Goal: Transaction & Acquisition: Purchase product/service

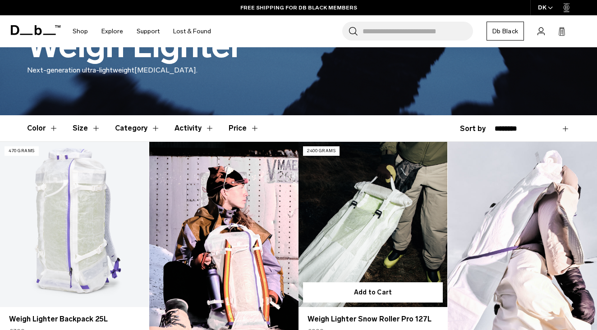
scroll to position [32, 0]
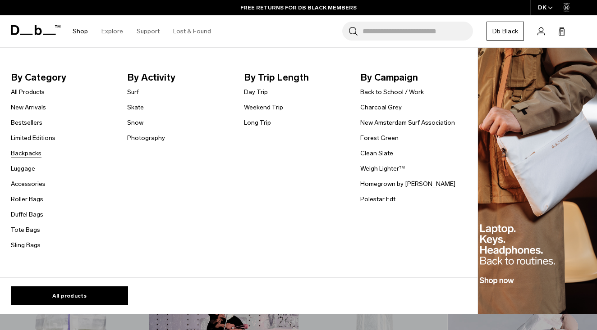
click at [31, 155] on link "Backpacks" at bounding box center [26, 153] width 31 height 9
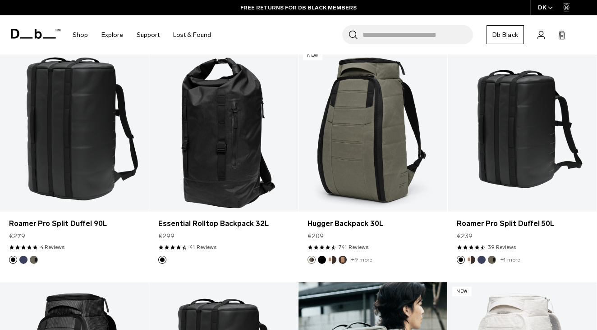
scroll to position [1136, 0]
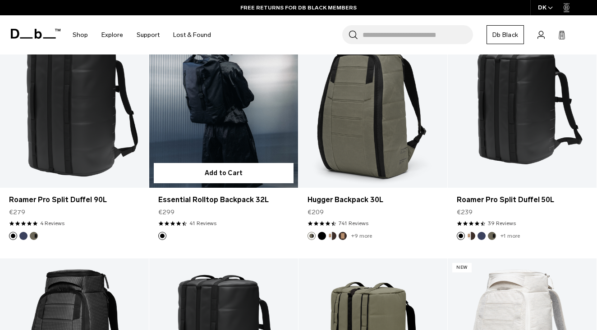
click at [256, 107] on link "Essential Rolltop Backpack 32L" at bounding box center [223, 105] width 149 height 165
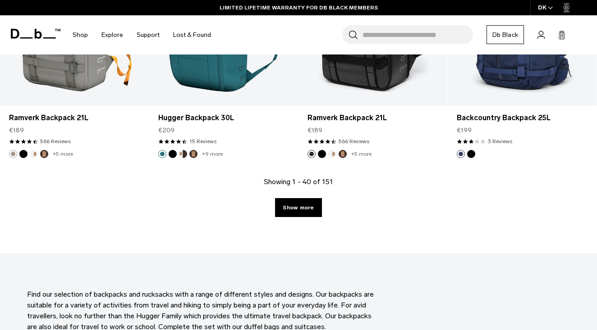
scroll to position [2412, 0]
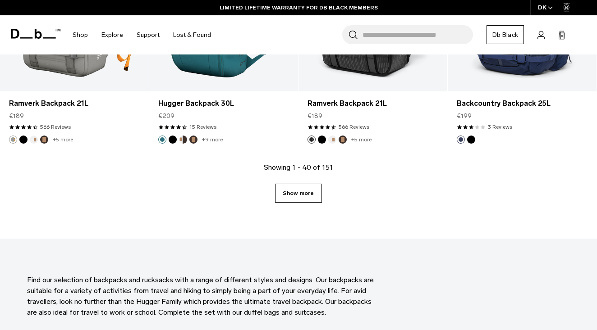
click at [288, 190] on link "Show more" at bounding box center [298, 193] width 46 height 19
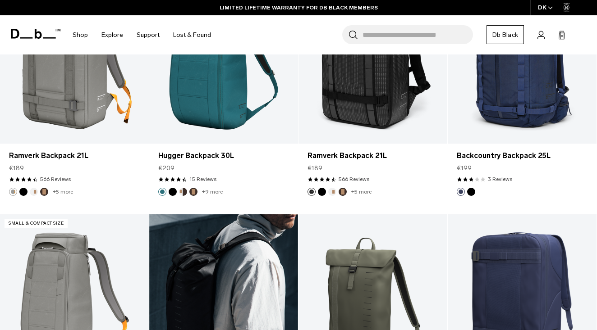
click at [292, 244] on div at bounding box center [223, 297] width 149 height 165
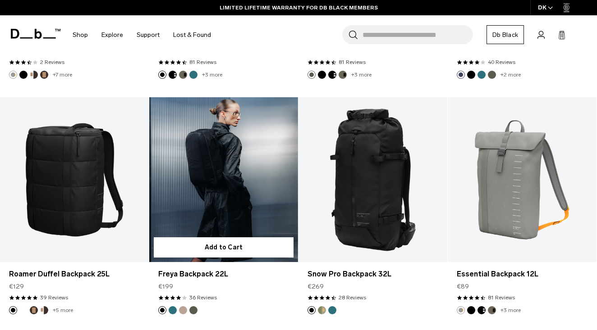
scroll to position [2718, 0]
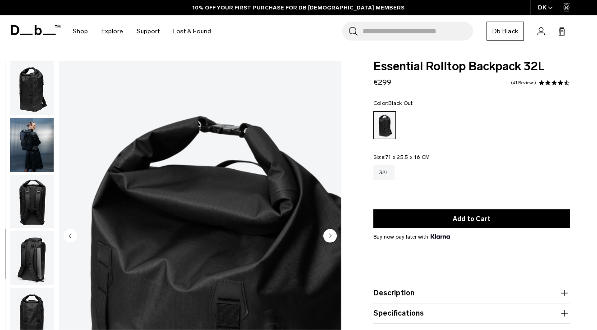
scroll to position [219, 0]
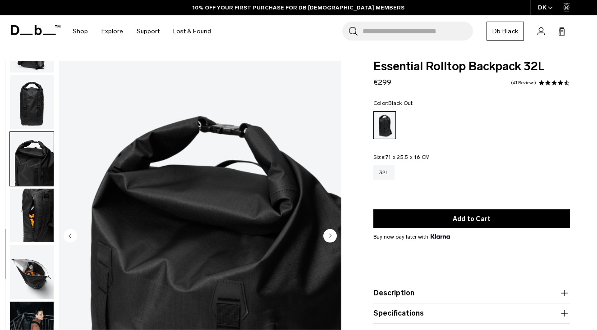
drag, startPoint x: 37, startPoint y: 219, endPoint x: 36, endPoint y: 205, distance: 14.0
click at [37, 245] on img "button" at bounding box center [32, 272] width 44 height 54
click at [36, 245] on img "button" at bounding box center [32, 272] width 44 height 54
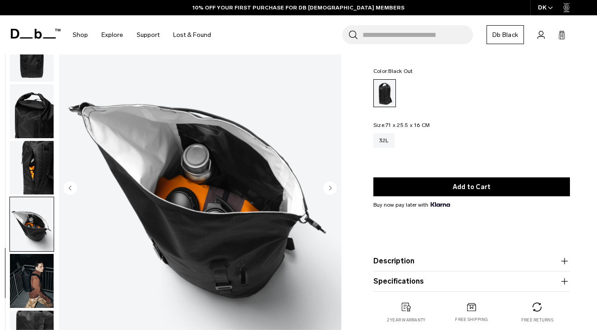
scroll to position [79, 0]
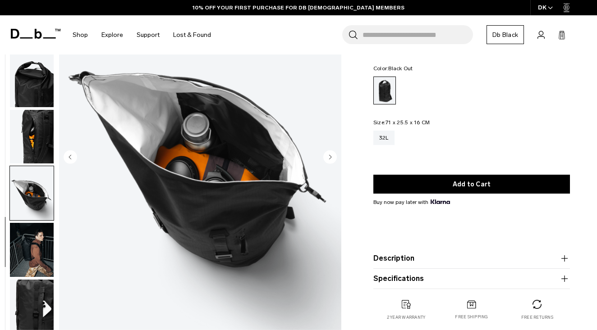
click at [38, 241] on img "button" at bounding box center [32, 250] width 44 height 54
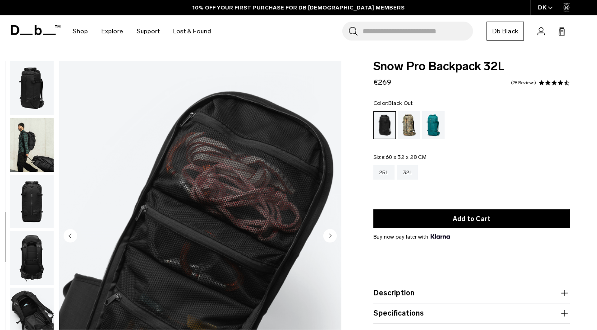
drag, startPoint x: 33, startPoint y: 218, endPoint x: 33, endPoint y: 260, distance: 41.9
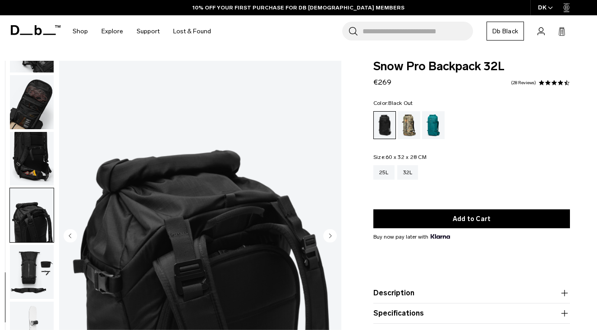
click at [32, 264] on img "button" at bounding box center [32, 272] width 44 height 54
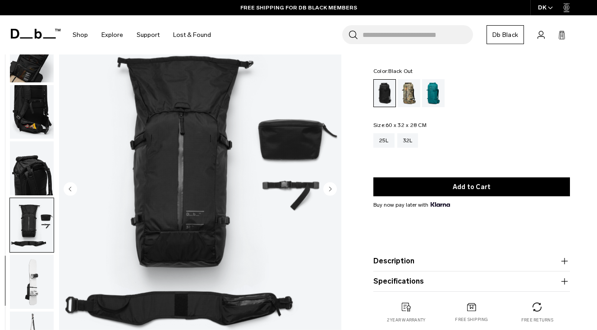
click at [36, 289] on img "button" at bounding box center [32, 282] width 44 height 54
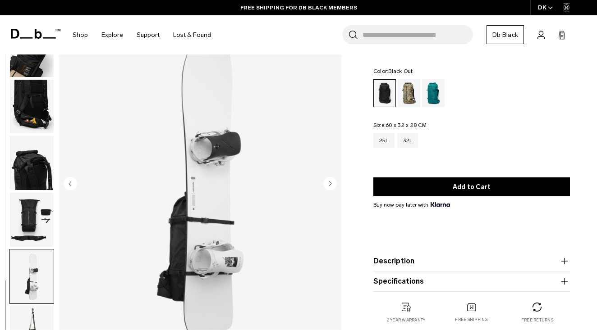
scroll to position [51, 0]
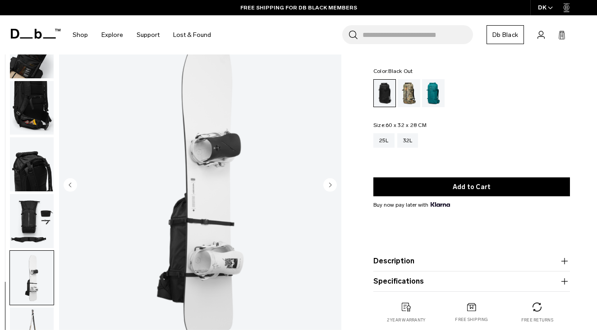
click at [40, 194] on img "button" at bounding box center [32, 221] width 44 height 54
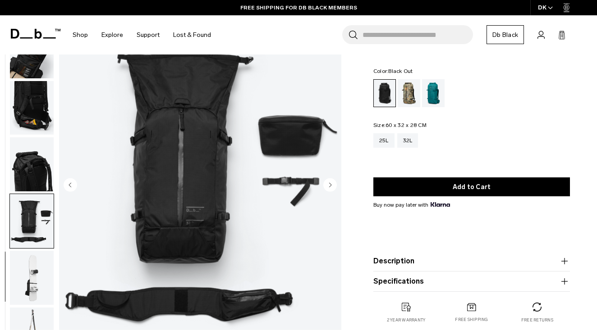
click at [36, 183] on img "button" at bounding box center [32, 164] width 44 height 54
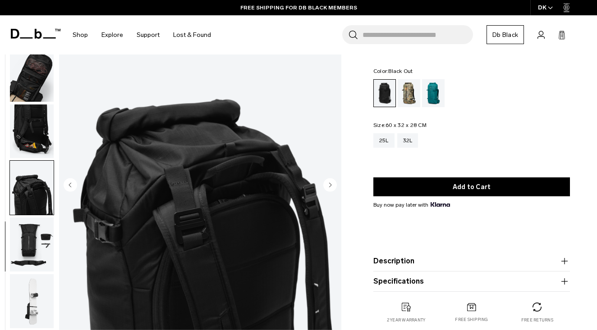
scroll to position [226, 0]
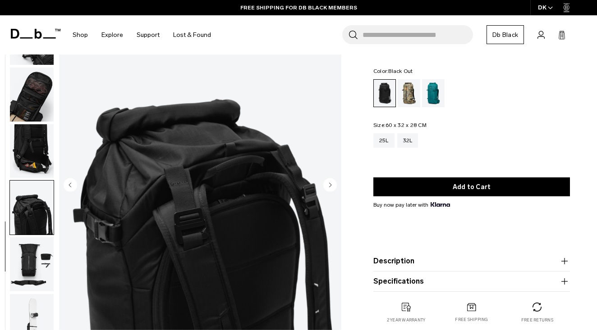
click at [41, 183] on ul at bounding box center [31, 186] width 45 height 353
click at [39, 163] on img "button" at bounding box center [32, 151] width 44 height 54
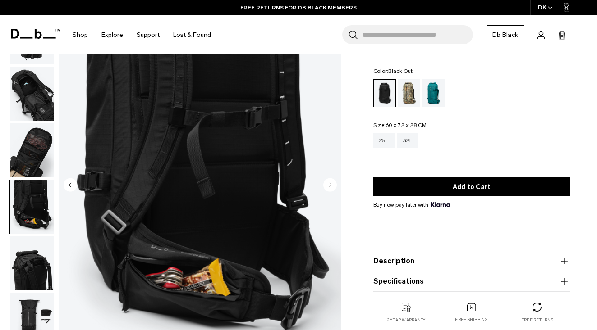
click at [37, 101] on img "button" at bounding box center [32, 94] width 44 height 54
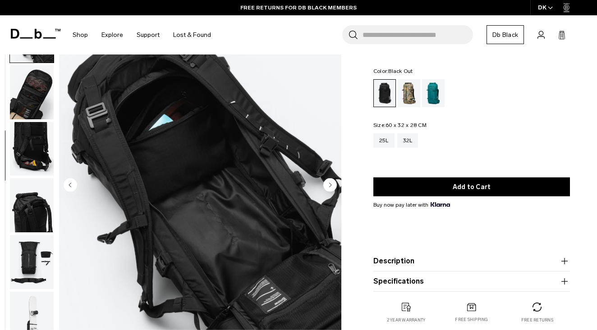
click at [37, 146] on img "button" at bounding box center [32, 149] width 44 height 54
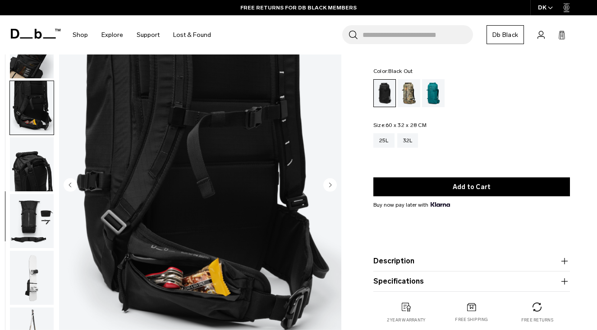
click at [30, 219] on img "button" at bounding box center [32, 221] width 44 height 54
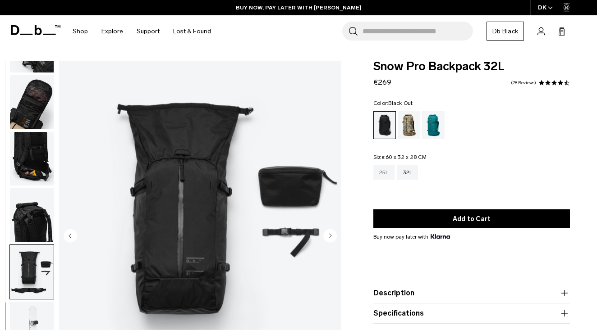
scroll to position [0, 0]
click at [434, 132] on div "Midnight Teal" at bounding box center [433, 125] width 23 height 28
